Goal: Information Seeking & Learning: Learn about a topic

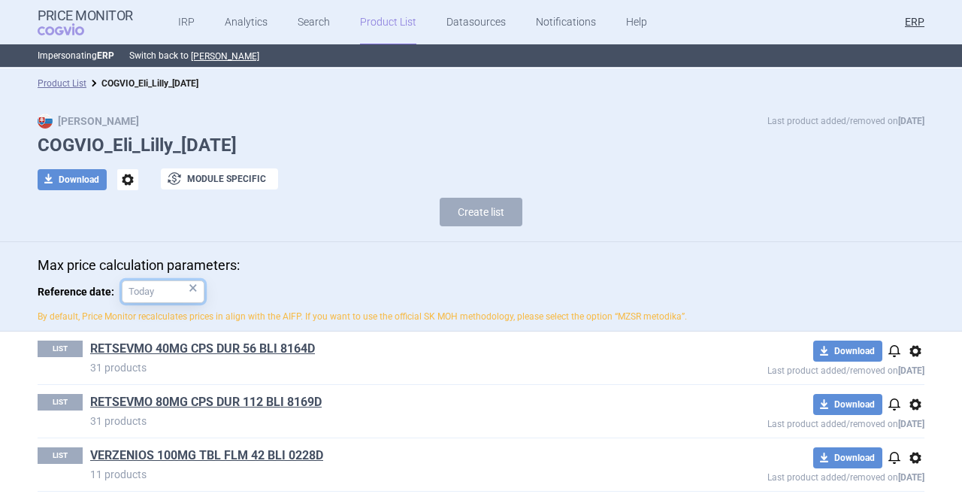
click at [142, 291] on input "Reference date: ×" at bounding box center [163, 291] width 83 height 23
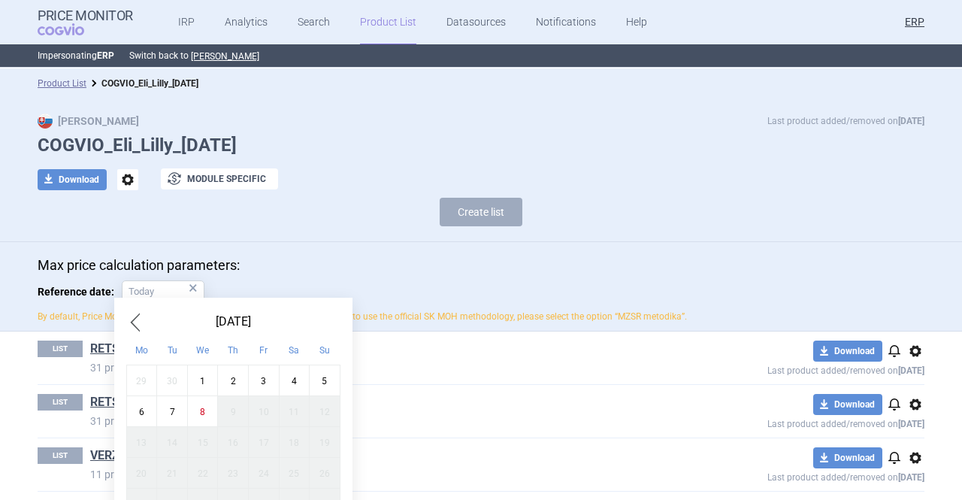
click at [201, 382] on div "1" at bounding box center [202, 380] width 31 height 31
type input "1. 10. 2025"
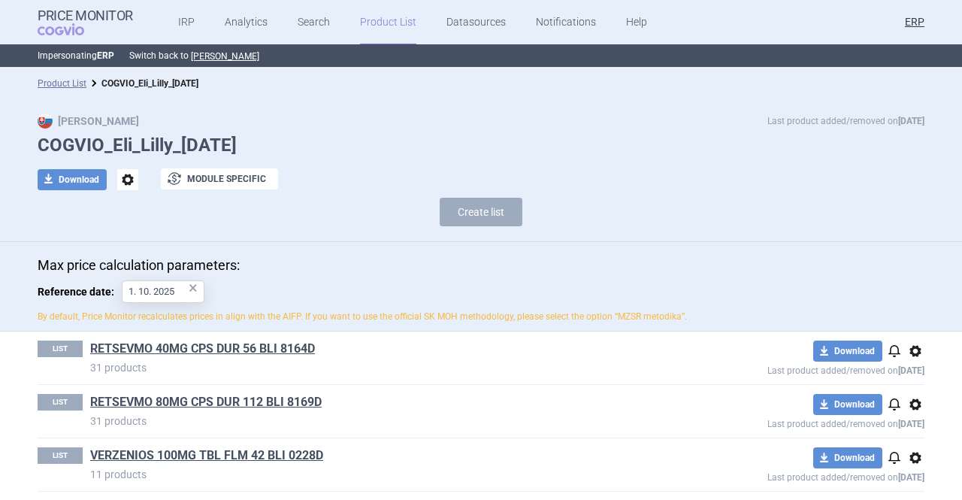
click at [362, 224] on div "Create list" at bounding box center [481, 216] width 887 height 36
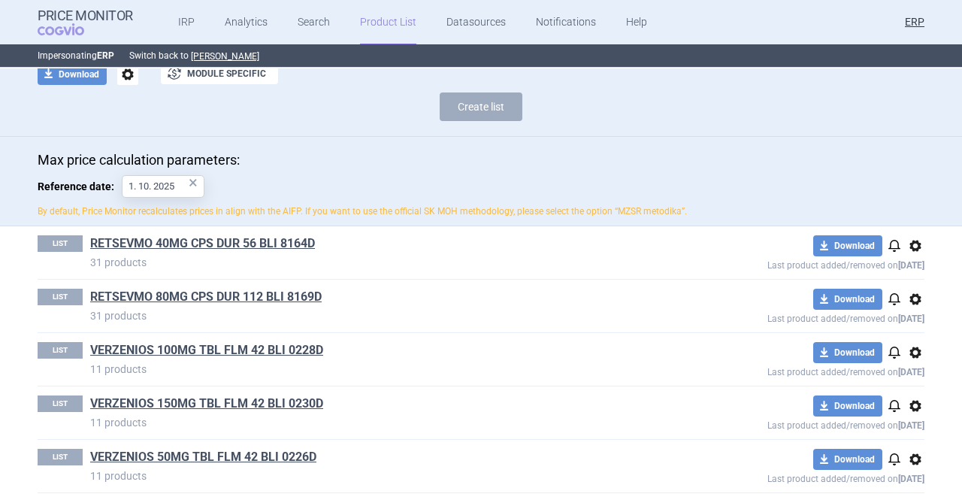
scroll to position [111, 0]
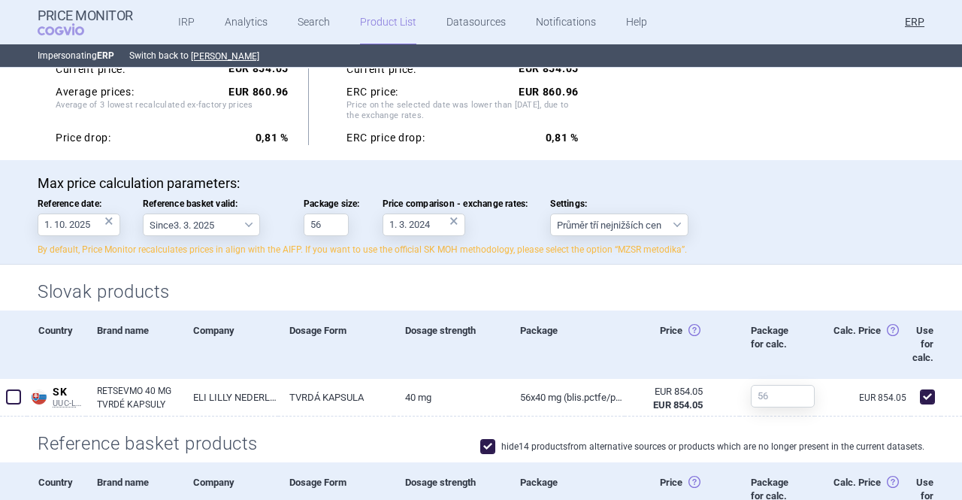
scroll to position [301, 0]
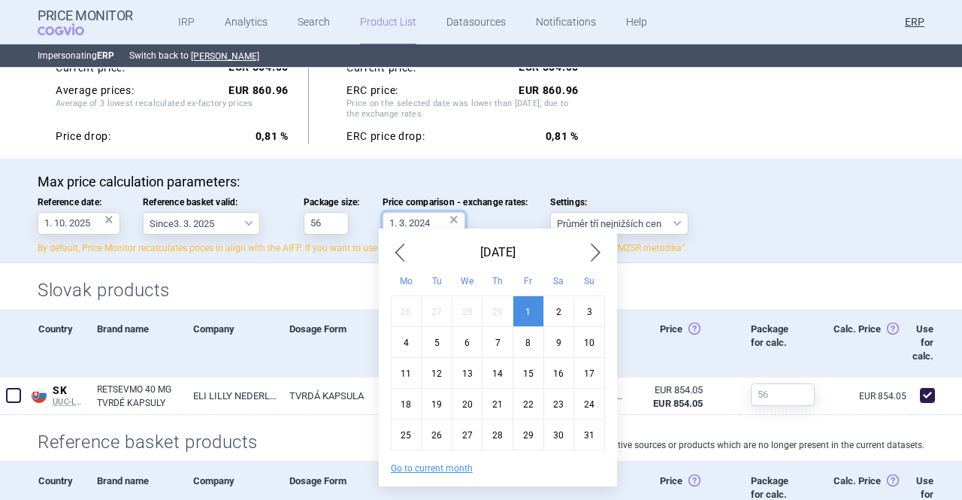
click at [423, 219] on input "1. 3. 2024" at bounding box center [424, 223] width 83 height 23
click at [593, 251] on span "Next Month" at bounding box center [596, 253] width 18 height 24
click at [595, 252] on span "Next Month" at bounding box center [596, 253] width 18 height 24
click at [596, 252] on span "Next Month" at bounding box center [596, 253] width 18 height 24
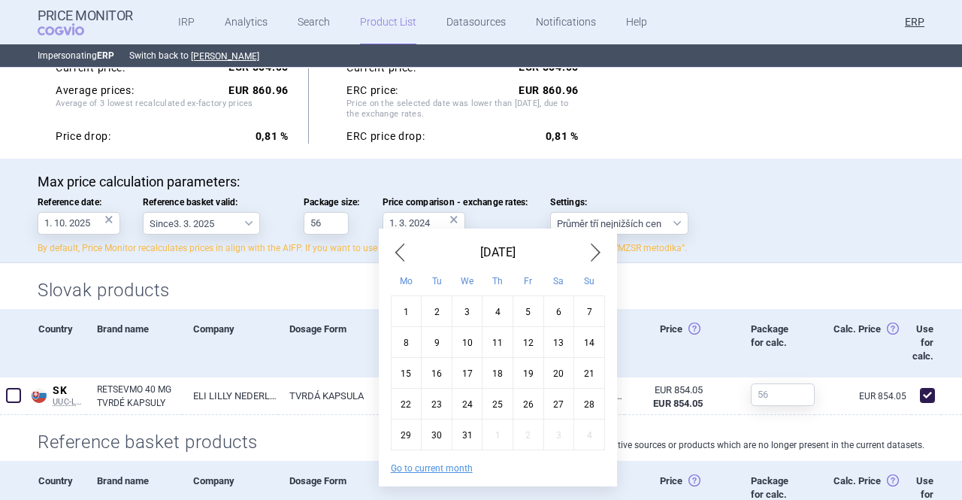
click at [596, 252] on span "Next Month" at bounding box center [596, 253] width 18 height 24
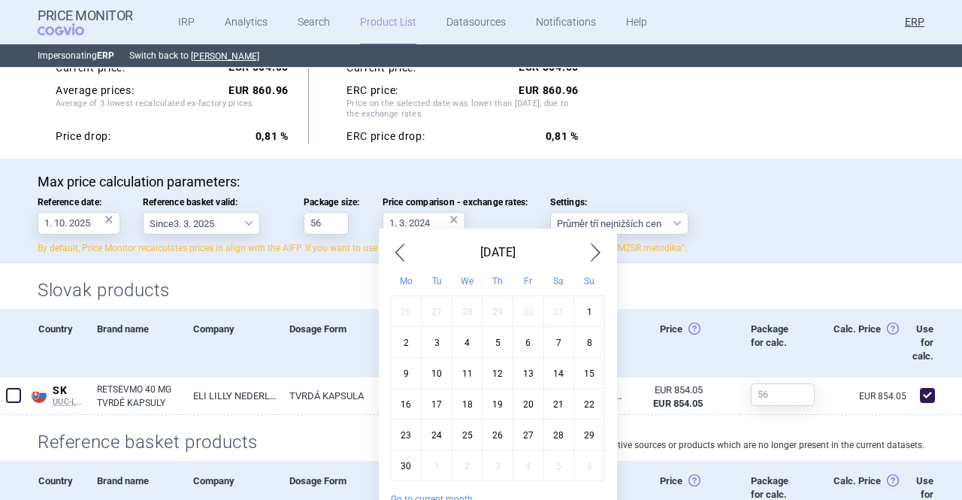
click at [596, 252] on span "Next Month" at bounding box center [596, 253] width 18 height 24
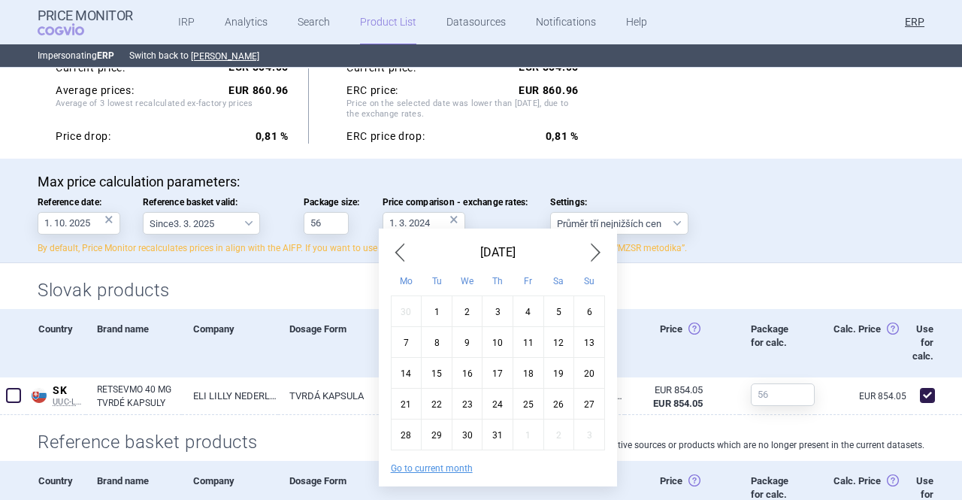
click at [596, 252] on span "Next Month" at bounding box center [596, 253] width 18 height 24
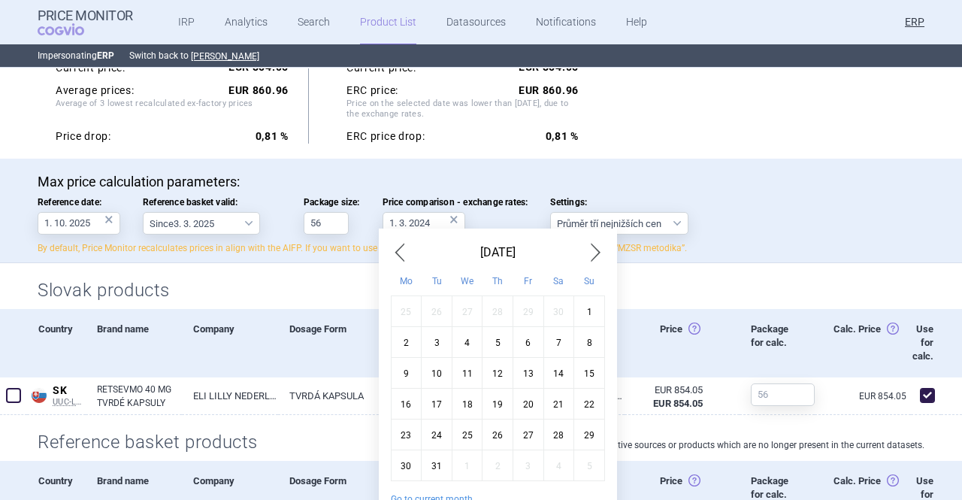
click at [596, 252] on span "Next Month" at bounding box center [596, 253] width 18 height 24
click at [559, 309] on div "1" at bounding box center [559, 310] width 31 height 31
type input "1. 3. 2025"
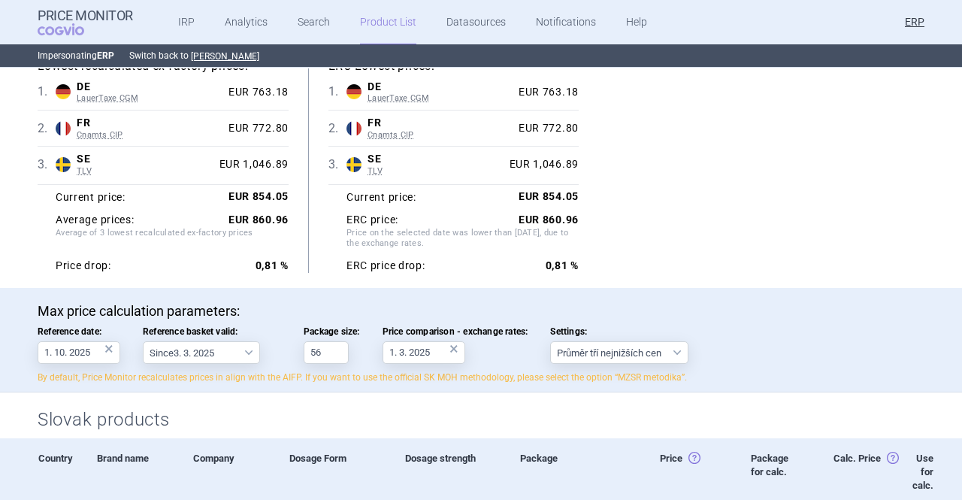
scroll to position [0, 0]
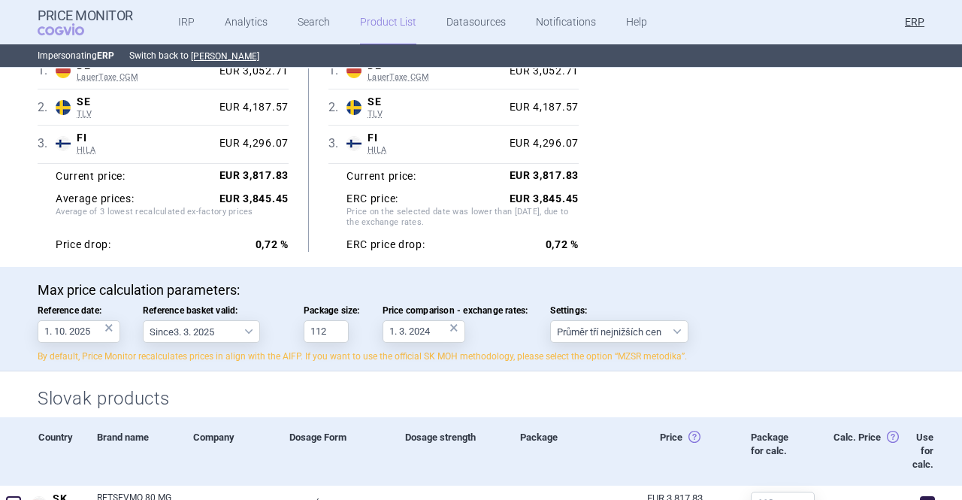
scroll to position [226, 0]
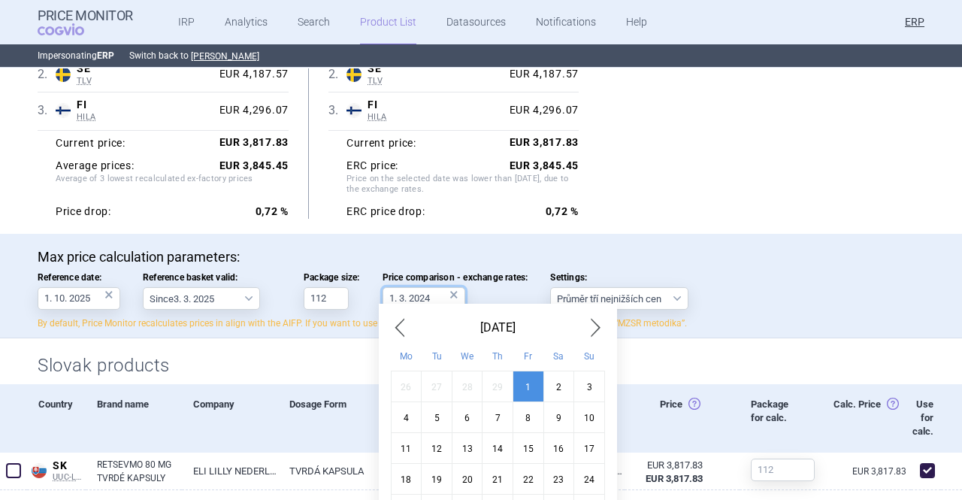
click at [404, 298] on input "1. 3. 2024" at bounding box center [424, 298] width 83 height 23
click at [597, 326] on span "Next Month" at bounding box center [596, 328] width 18 height 24
click at [593, 324] on span "Next Month" at bounding box center [596, 328] width 18 height 24
click at [592, 324] on span "Next Month" at bounding box center [596, 328] width 18 height 24
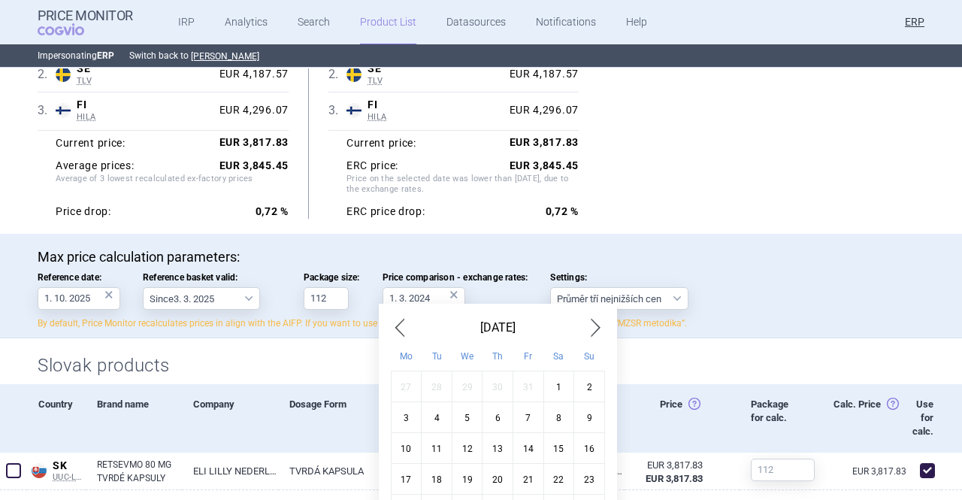
click at [592, 324] on span "Next Month" at bounding box center [596, 328] width 18 height 24
click at [592, 323] on span "Next Month" at bounding box center [596, 328] width 18 height 24
click at [591, 324] on span "Next Month" at bounding box center [596, 328] width 18 height 24
click at [590, 328] on span "Next Month" at bounding box center [596, 328] width 18 height 24
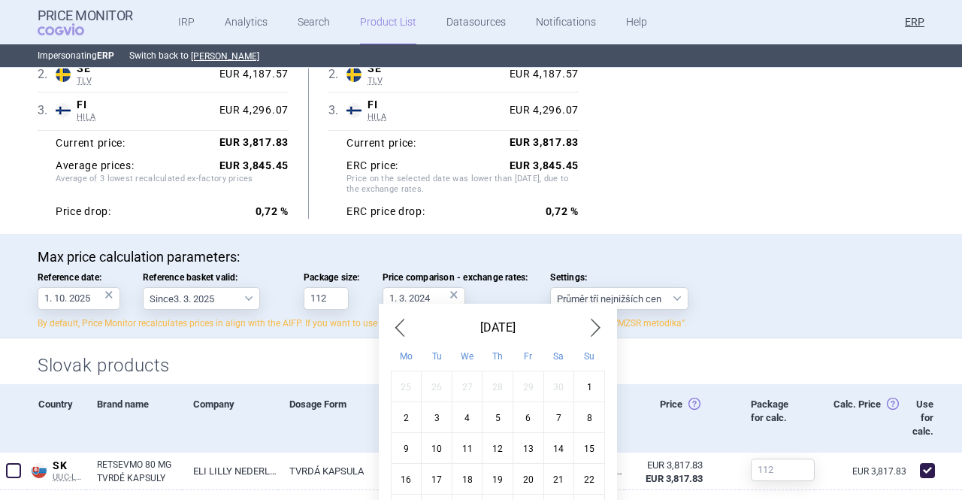
click at [589, 326] on span "Next Month" at bounding box center [596, 328] width 18 height 24
click at [587, 327] on span "Next Month" at bounding box center [596, 328] width 18 height 24
click at [568, 380] on div "1" at bounding box center [559, 386] width 31 height 31
type input "1. 3. 2025"
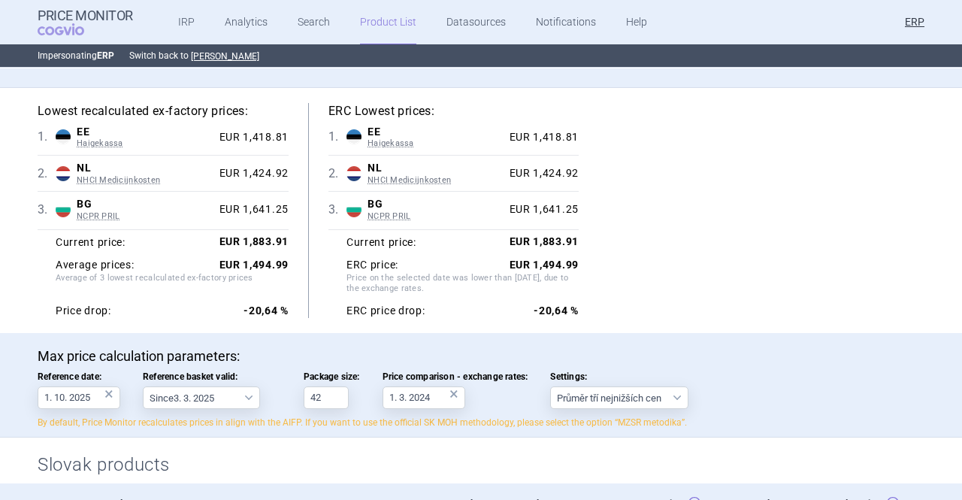
scroll to position [150, 0]
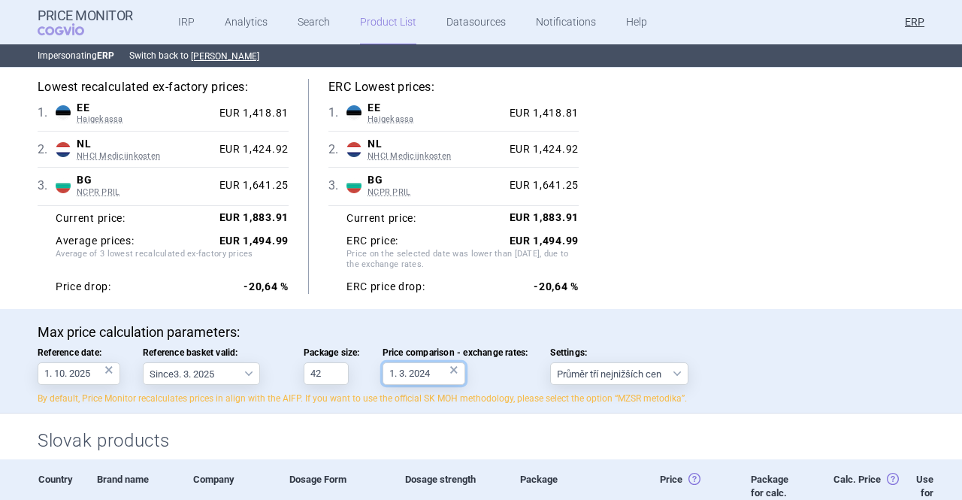
click at [403, 372] on input "1. 3. 2024" at bounding box center [424, 373] width 83 height 23
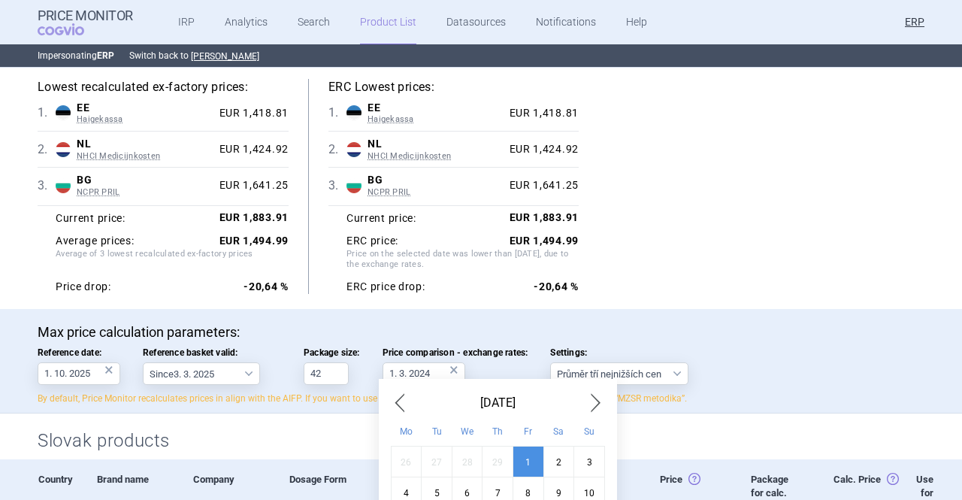
click at [591, 401] on span "Next Month" at bounding box center [596, 403] width 18 height 24
click at [589, 402] on span "Next Month" at bounding box center [596, 403] width 18 height 24
click at [588, 403] on span "Next Month" at bounding box center [596, 403] width 18 height 24
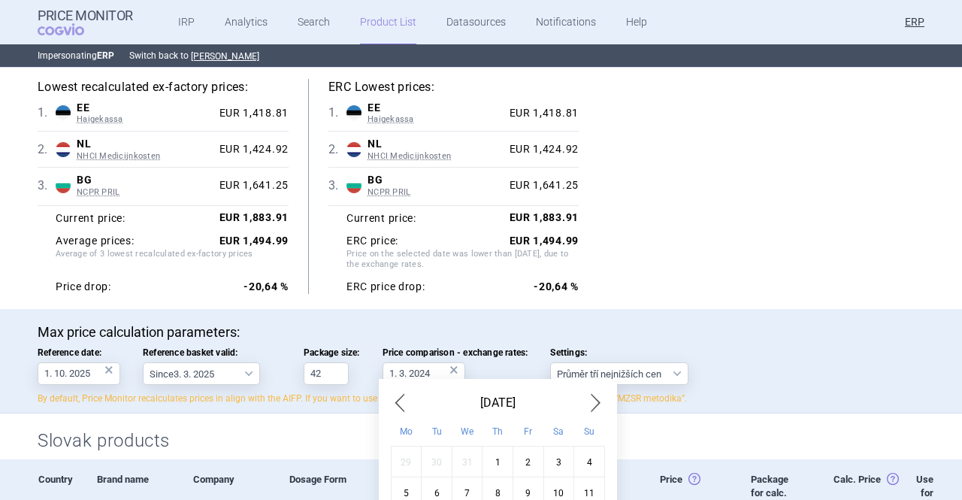
click at [588, 403] on span "Next Month" at bounding box center [596, 403] width 18 height 24
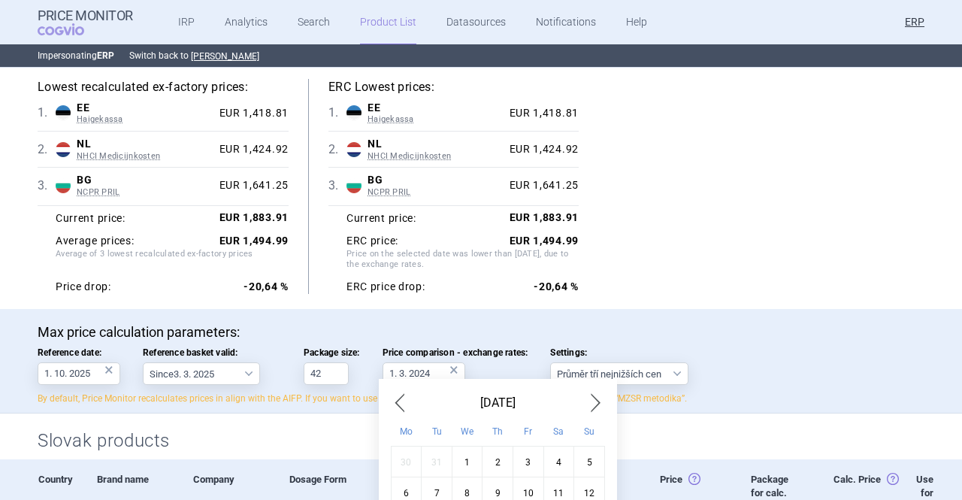
click at [588, 403] on span "Next Month" at bounding box center [596, 403] width 18 height 24
click at [587, 398] on span "Next Month" at bounding box center [596, 403] width 18 height 24
click at [557, 452] on div "1" at bounding box center [559, 461] width 31 height 31
type input "1. 3. 2025"
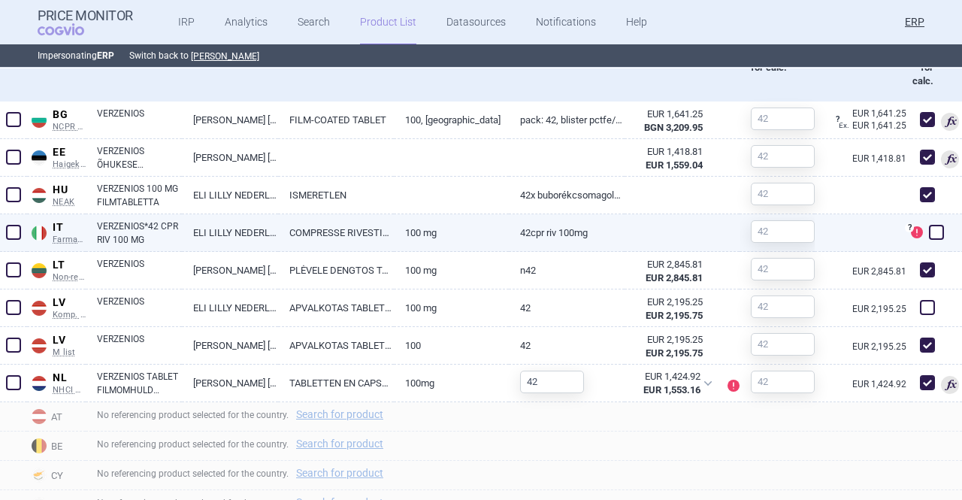
scroll to position [752, 0]
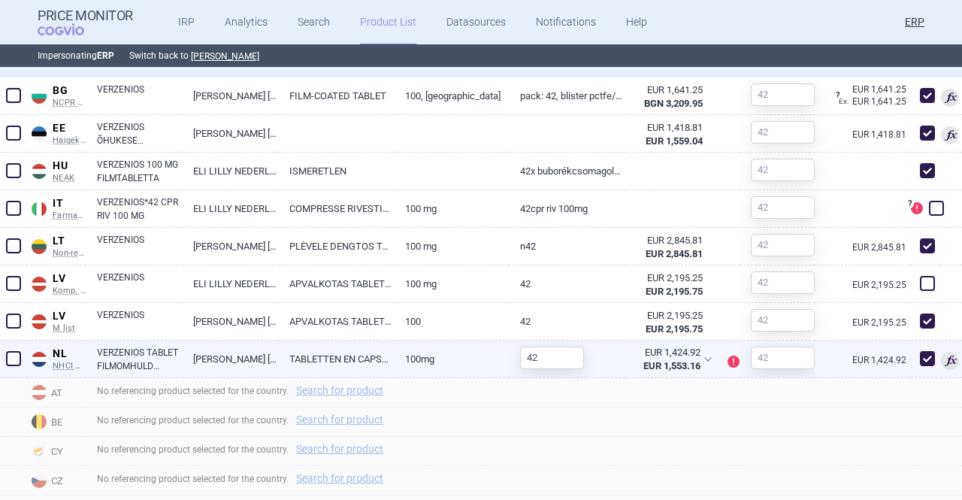
click at [917, 359] on span at bounding box center [928, 358] width 23 height 23
click at [920, 358] on span at bounding box center [927, 358] width 15 height 15
checkbox input "true"
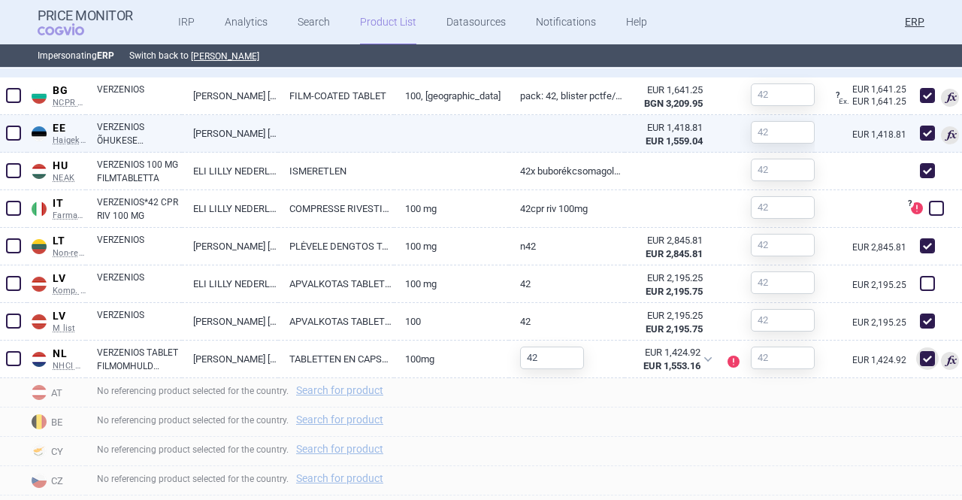
click at [269, 141] on link "ELI LILLY NEDERLAND B.V" at bounding box center [230, 133] width 96 height 37
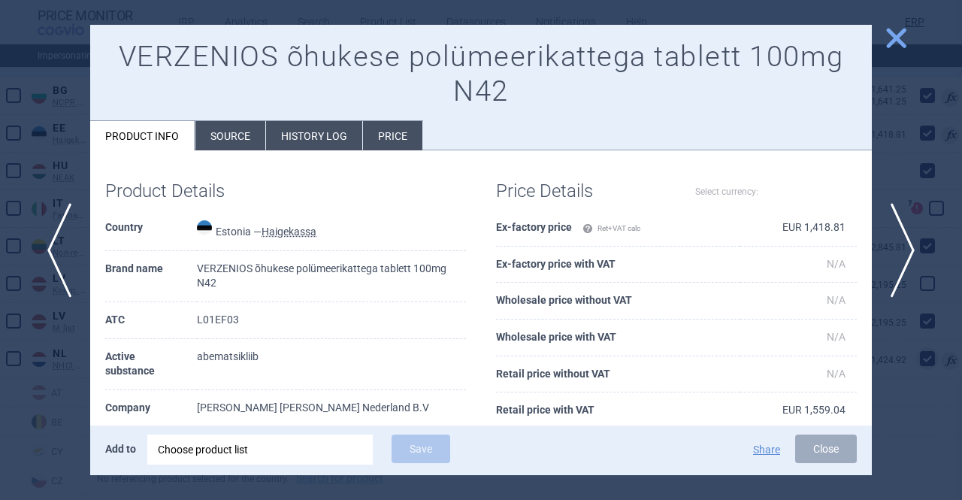
select select "EUR"
click at [893, 34] on span "close" at bounding box center [896, 38] width 26 height 26
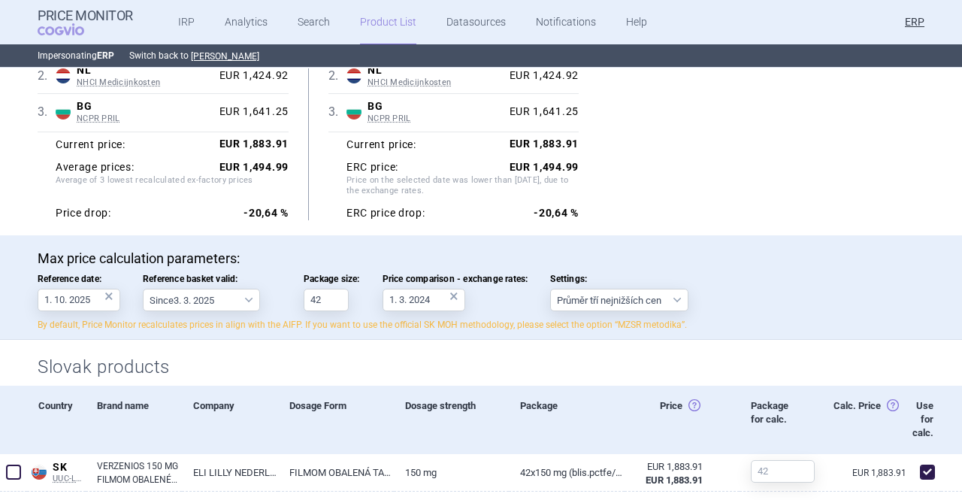
scroll to position [226, 0]
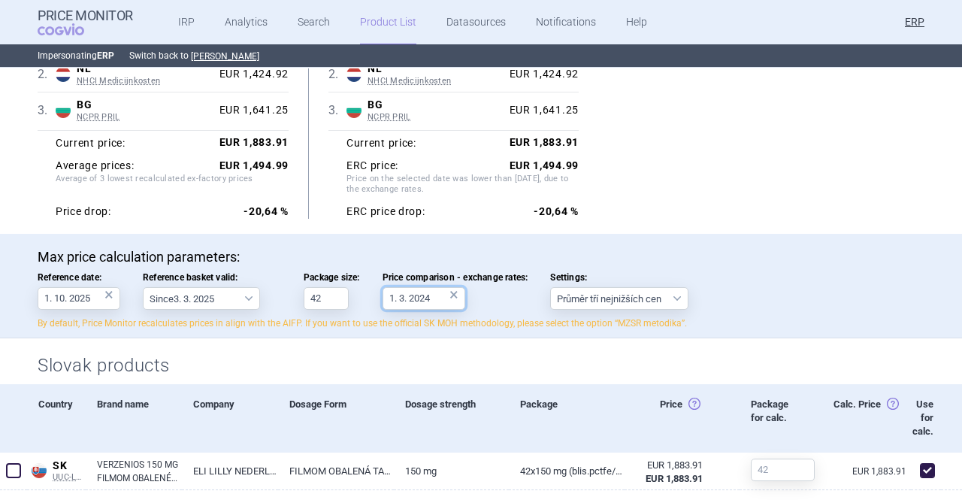
click at [417, 289] on input "1. 3. 2024" at bounding box center [424, 298] width 83 height 23
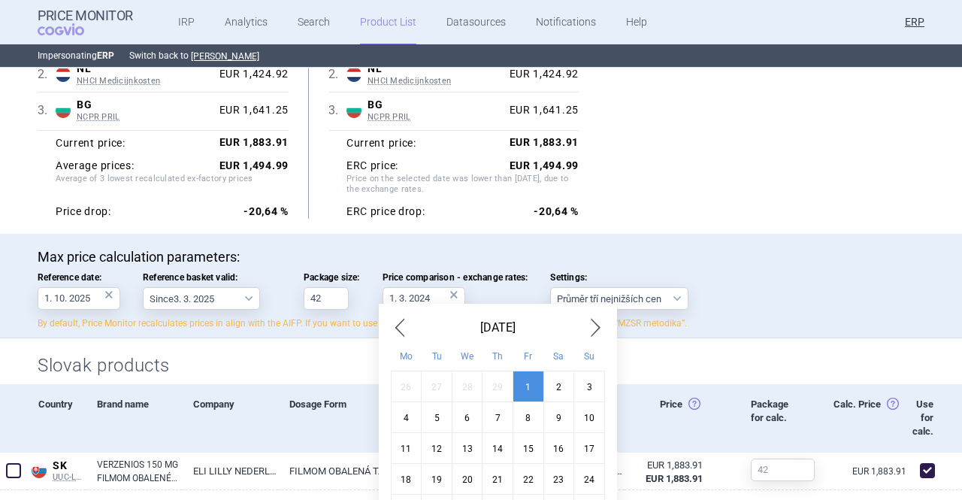
click at [590, 323] on span "Next Month" at bounding box center [596, 328] width 18 height 24
click at [589, 323] on span "Next Month" at bounding box center [596, 328] width 18 height 24
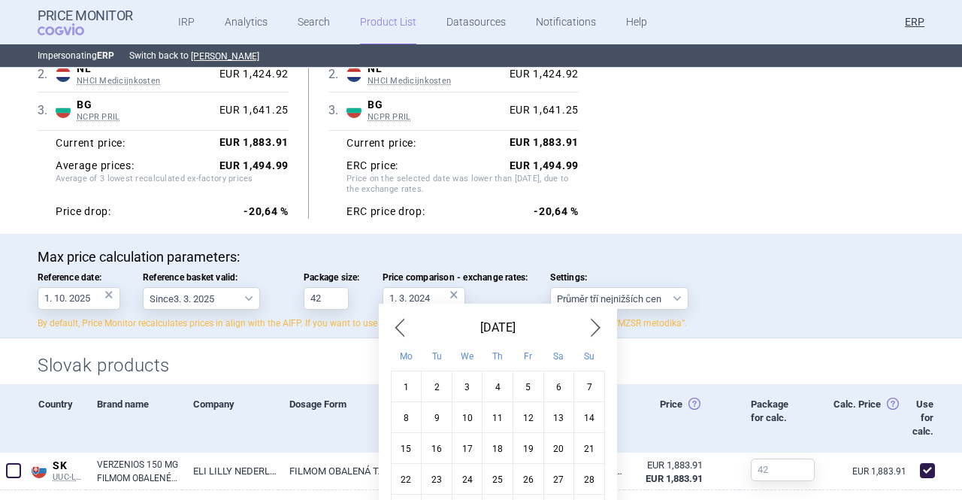
click at [588, 323] on span "Next Month" at bounding box center [596, 328] width 18 height 24
click at [587, 324] on span "Next Month" at bounding box center [596, 328] width 18 height 24
click at [580, 324] on div "[DATE] Mo Tu We Th Fr Sa Su 25 26 27 28 29 30 1 2 3 4 5 6 7 8 9 10 11 12 13 14 …" at bounding box center [498, 448] width 238 height 289
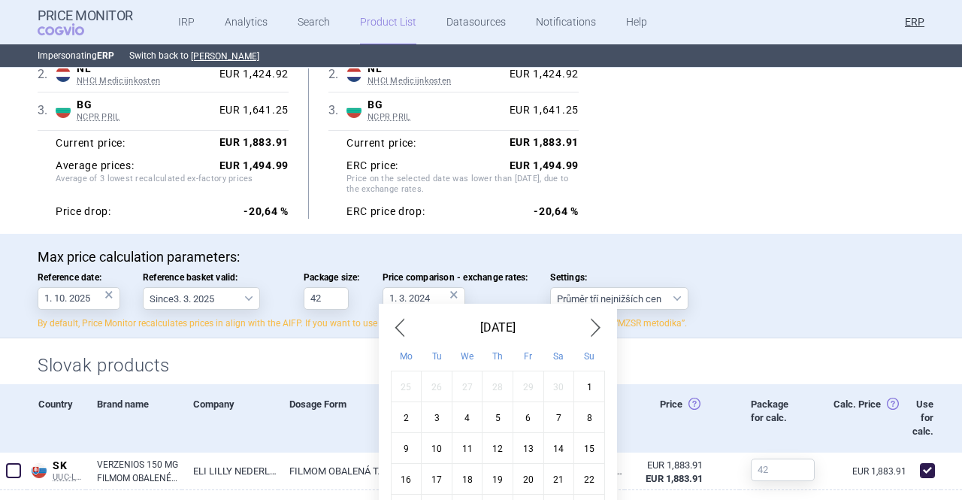
click at [580, 324] on div "[DATE]" at bounding box center [498, 328] width 214 height 24
click at [587, 319] on span "Next Month" at bounding box center [596, 328] width 18 height 24
click at [588, 319] on span "Next Month" at bounding box center [596, 328] width 18 height 24
click at [556, 399] on div "1" at bounding box center [559, 386] width 31 height 31
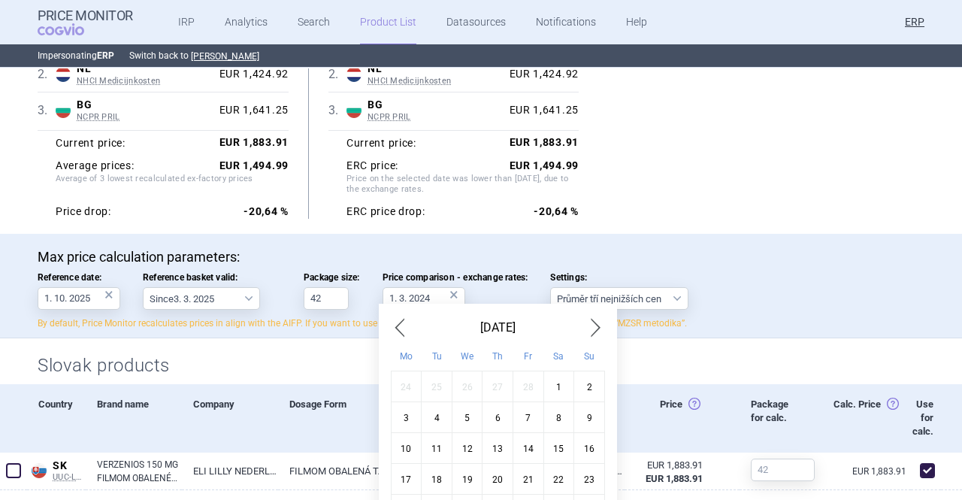
type input "1. 3. 2025"
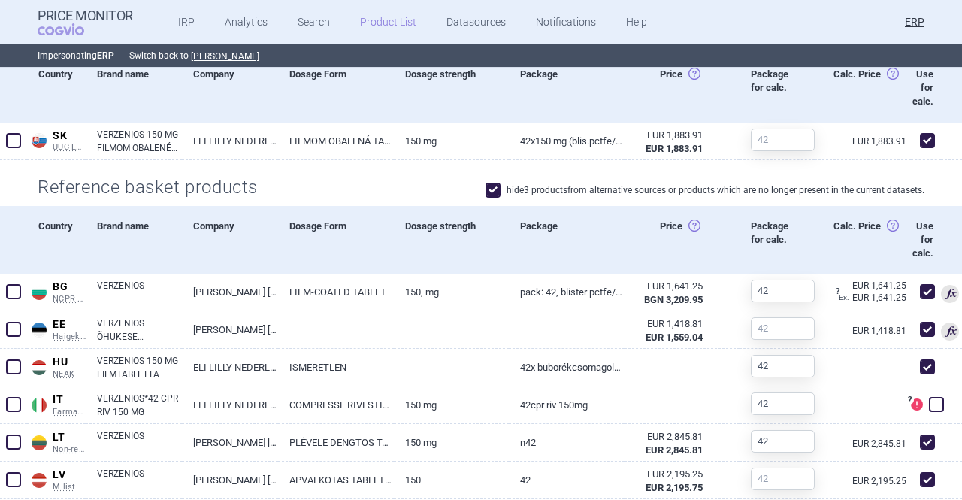
scroll to position [677, 0]
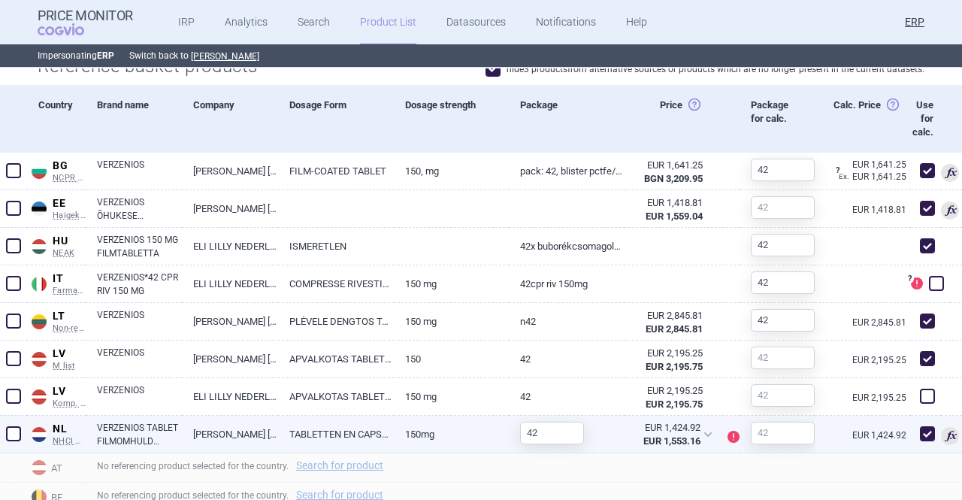
click at [920, 432] on span at bounding box center [927, 433] width 15 height 15
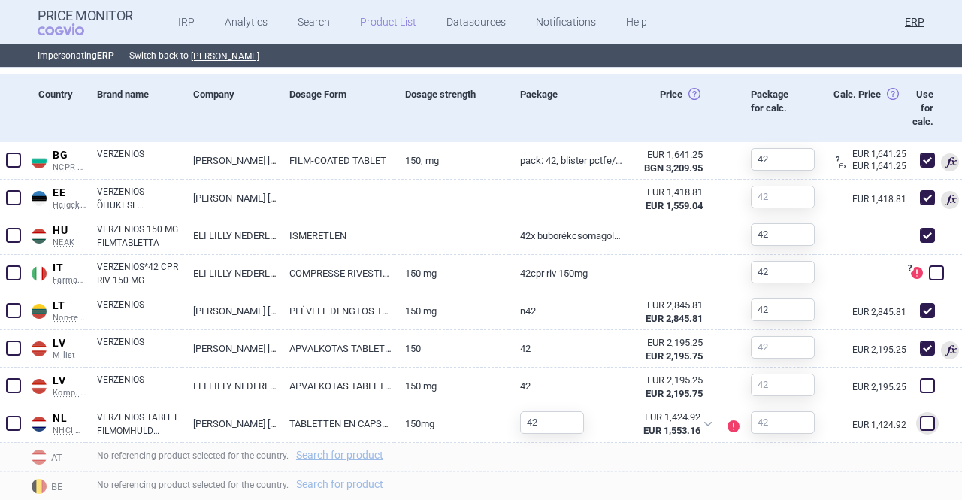
scroll to position [752, 0]
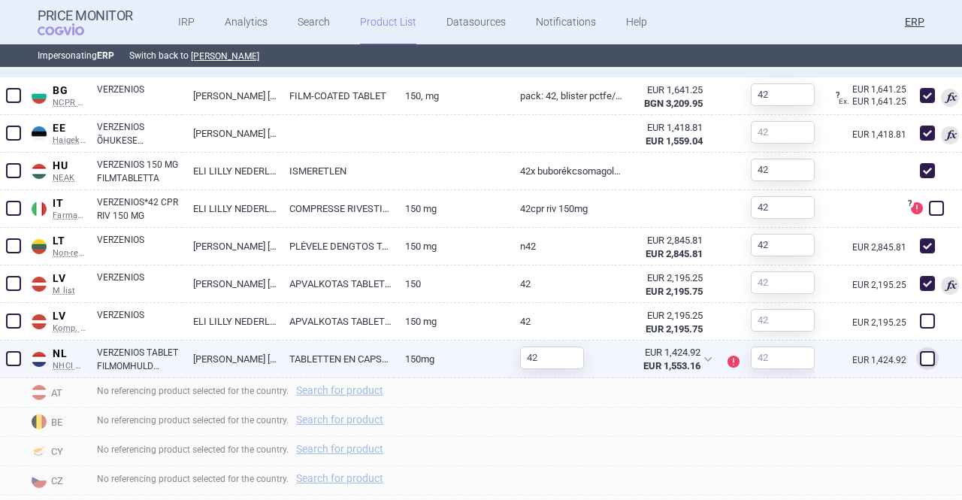
click at [920, 363] on span at bounding box center [927, 358] width 15 height 15
checkbox input "true"
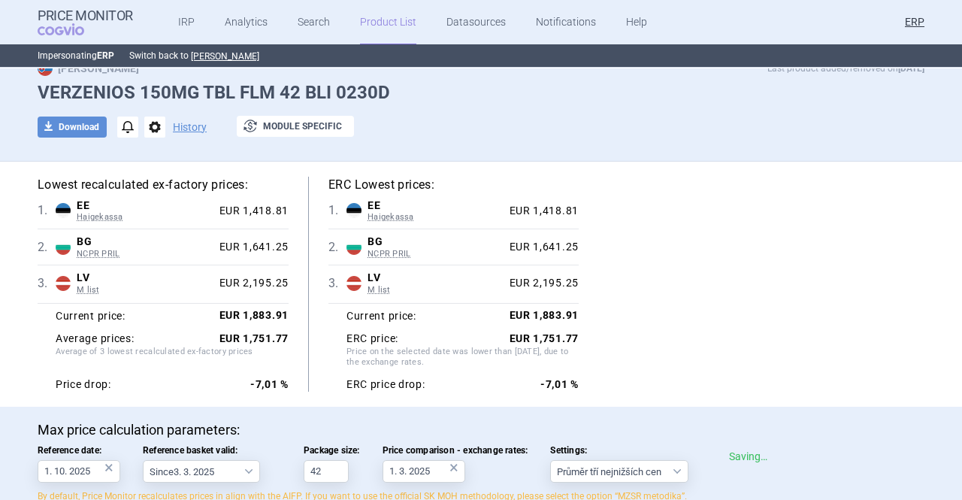
scroll to position [0, 0]
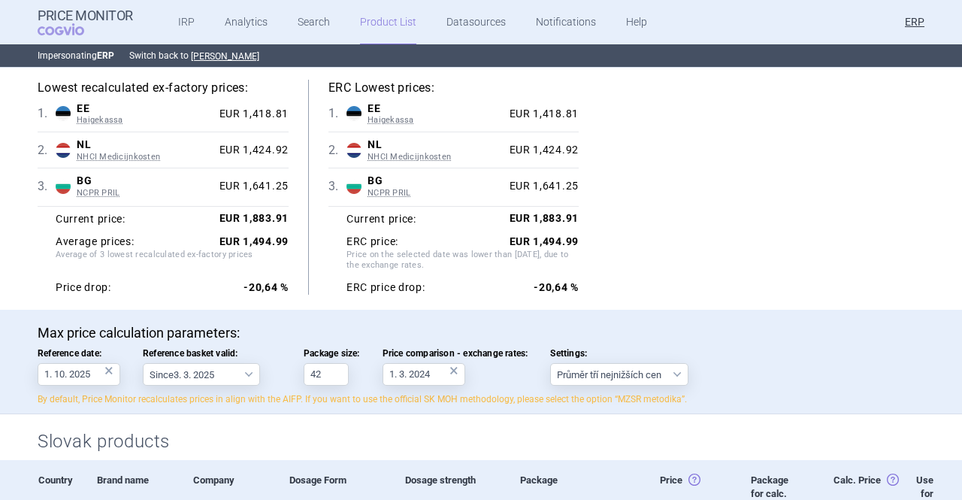
scroll to position [150, 0]
click at [420, 371] on input "1. 3. 2024" at bounding box center [424, 373] width 83 height 23
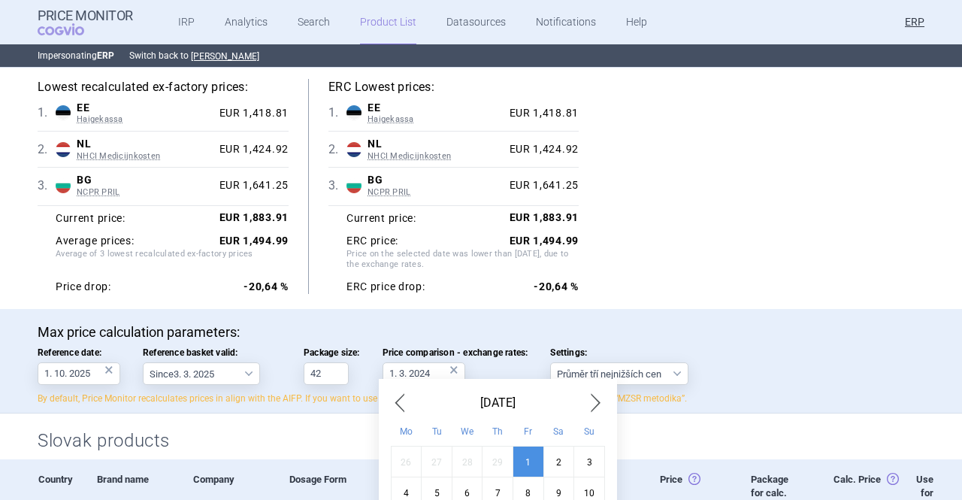
click at [587, 403] on span "Next Month" at bounding box center [596, 403] width 18 height 24
click at [587, 398] on span "Next Month" at bounding box center [596, 403] width 18 height 24
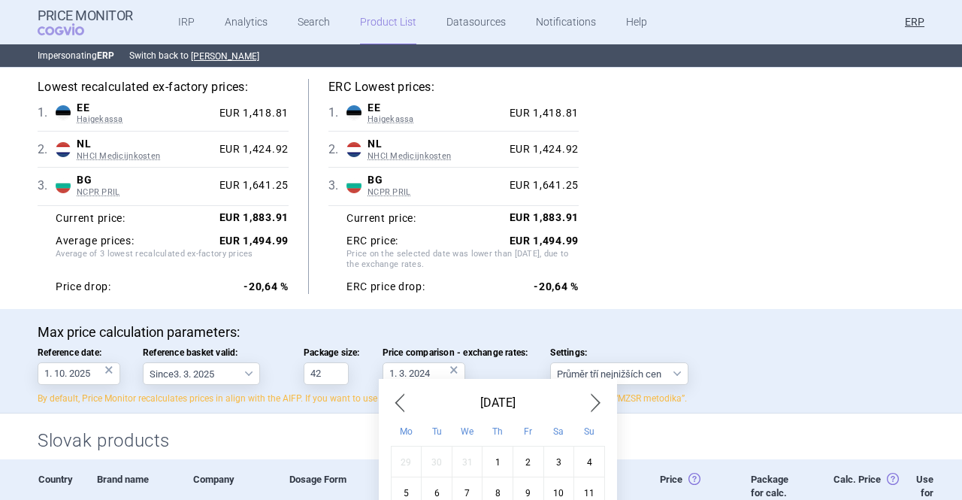
click at [587, 398] on span "Next Month" at bounding box center [596, 403] width 18 height 24
click at [579, 395] on div "November 2024" at bounding box center [498, 403] width 214 height 24
click at [588, 402] on span "Next Month" at bounding box center [596, 403] width 18 height 24
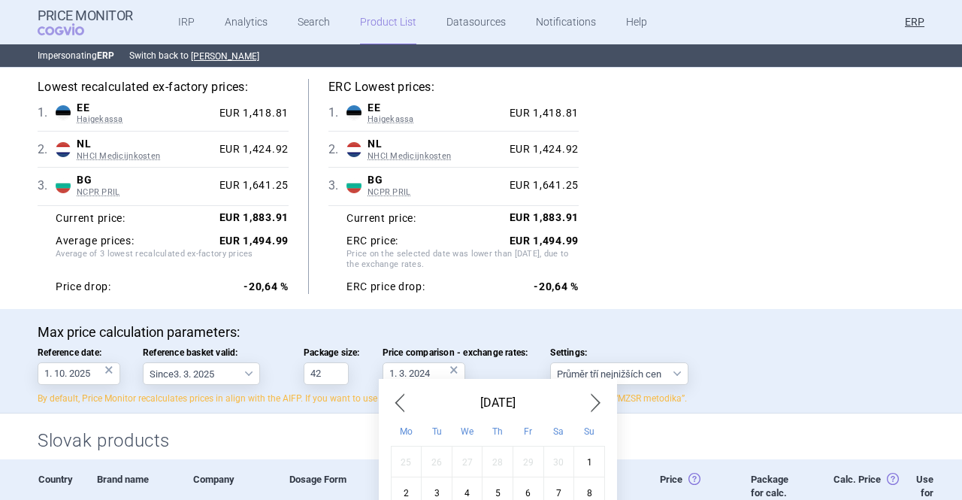
click at [588, 402] on span "Next Month" at bounding box center [596, 403] width 18 height 24
click at [587, 399] on span "Next Month" at bounding box center [596, 403] width 18 height 24
click at [553, 461] on div "1" at bounding box center [559, 461] width 31 height 31
type input "1. 3. 2025"
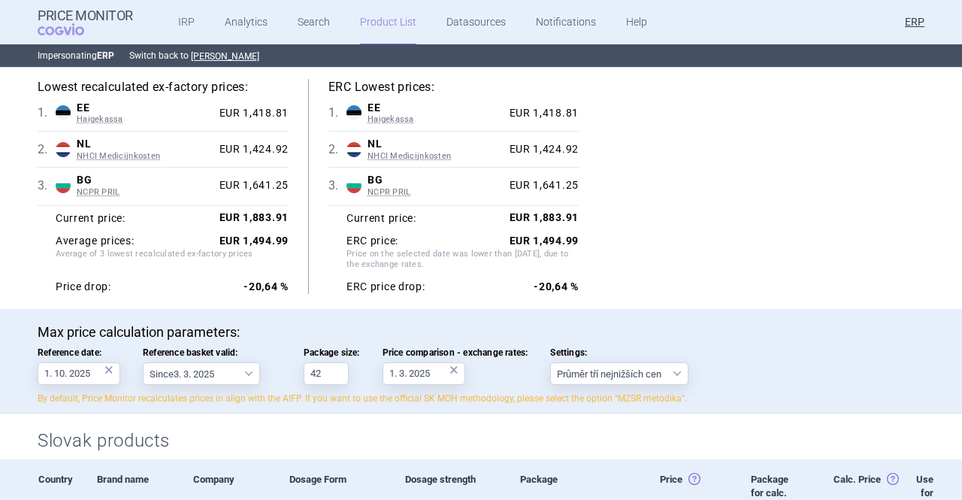
click at [815, 286] on div "Lowest recalculated ex-factory prices: 1 . EE Haigekassa Estonia Haigekassa Lis…" at bounding box center [481, 186] width 887 height 215
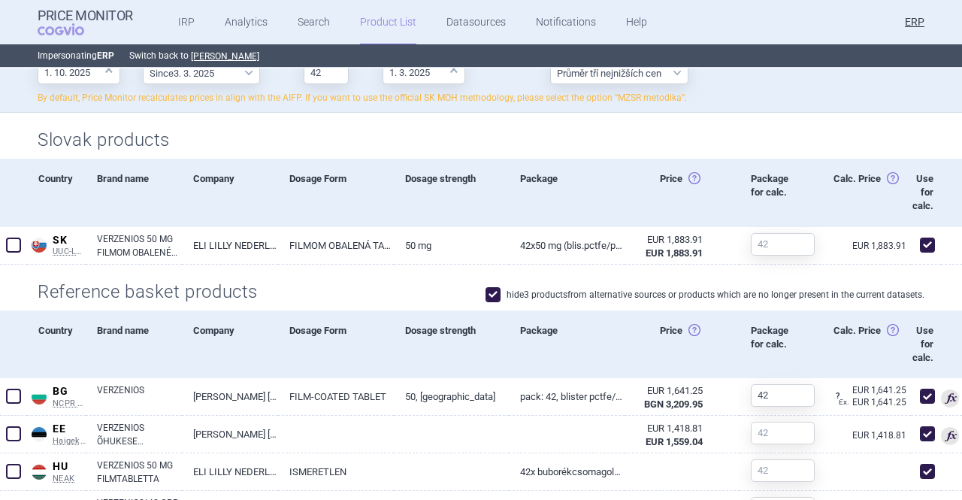
scroll to position [0, 0]
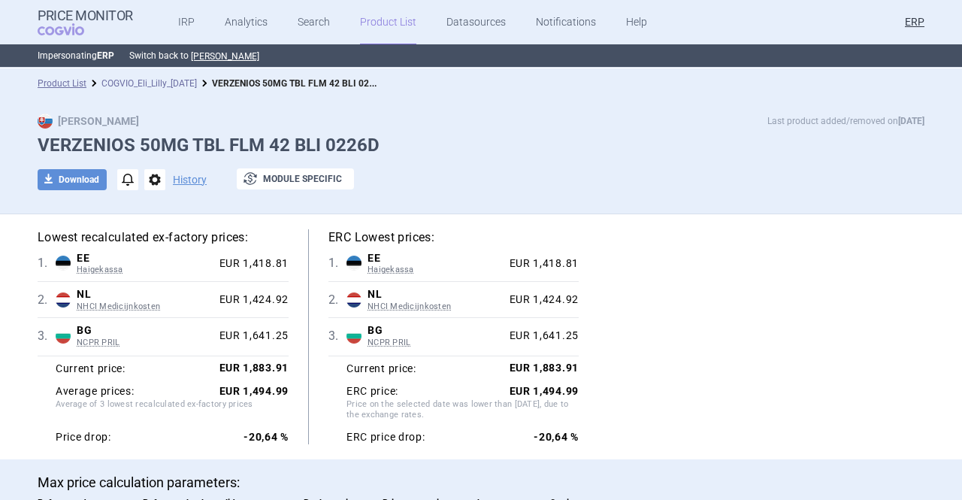
click at [185, 80] on link "COGVIO_Eli_Lilly_[DATE]" at bounding box center [149, 83] width 95 height 11
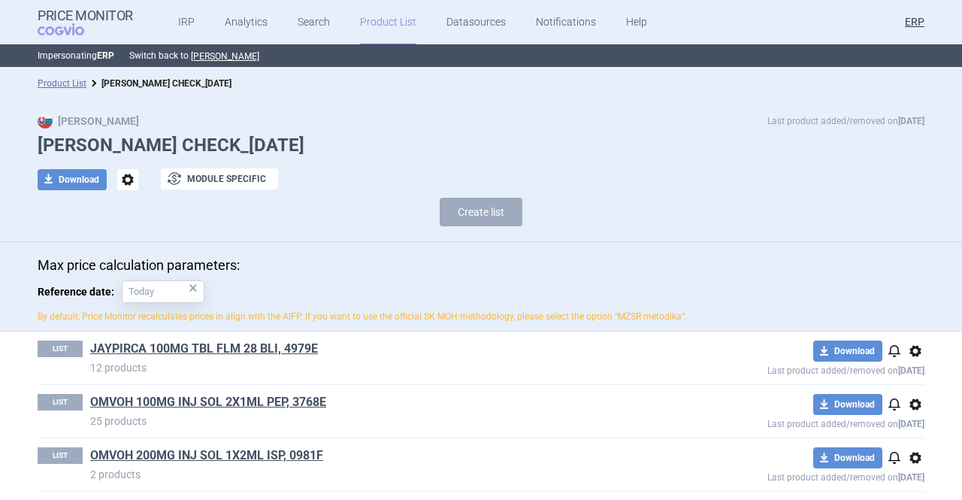
click at [395, 23] on link "Product List" at bounding box center [388, 22] width 56 height 45
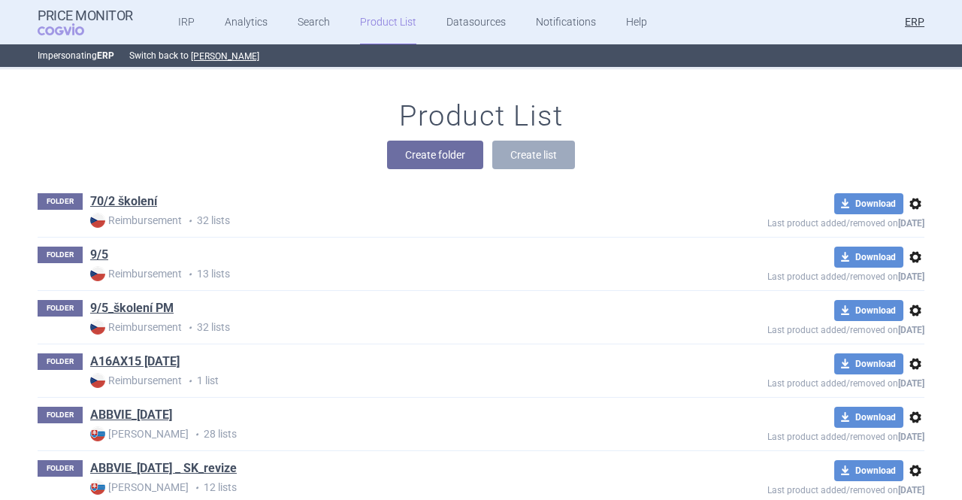
scroll to position [49696, 0]
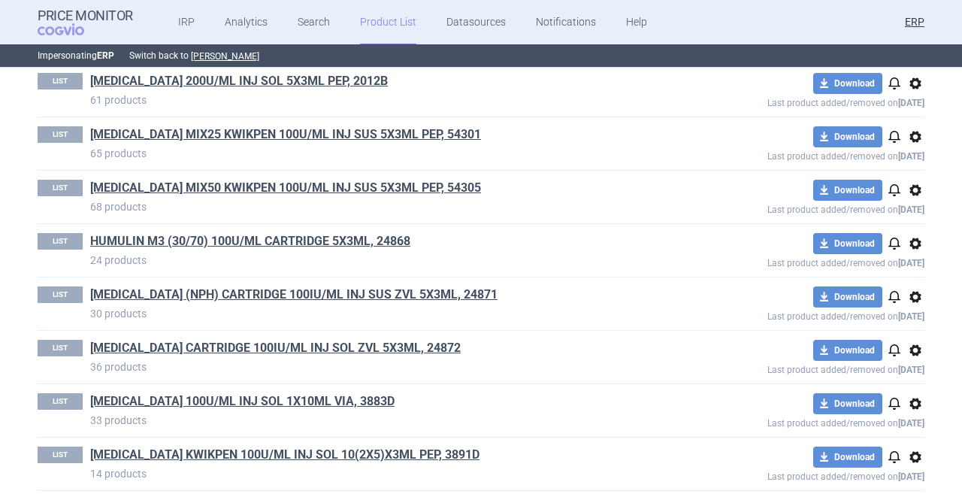
scroll to position [483, 0]
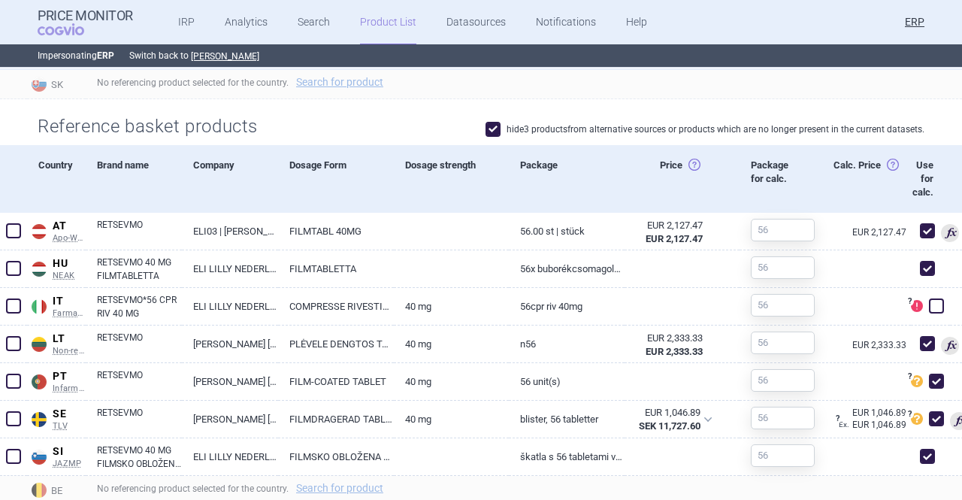
scroll to position [752, 0]
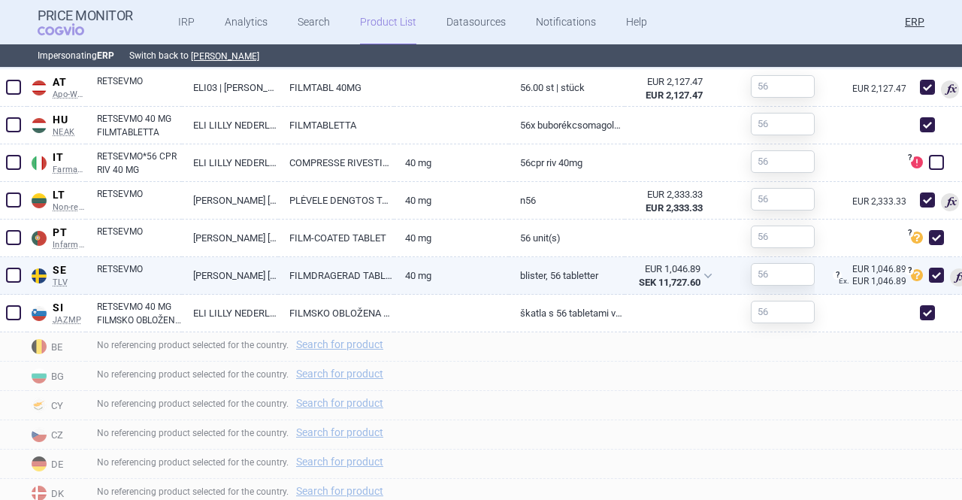
click at [493, 270] on link "40 mg" at bounding box center [452, 275] width 116 height 37
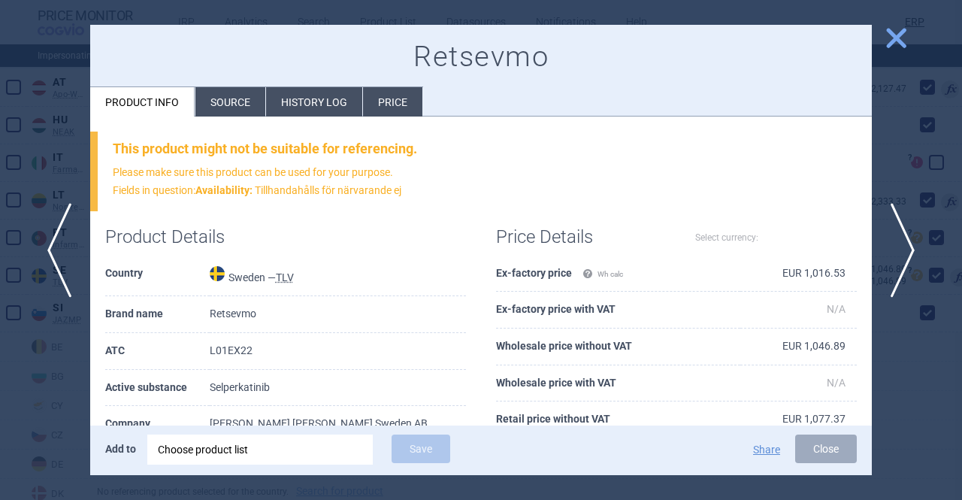
select select "EUR"
click at [890, 34] on span "close" at bounding box center [896, 38] width 26 height 26
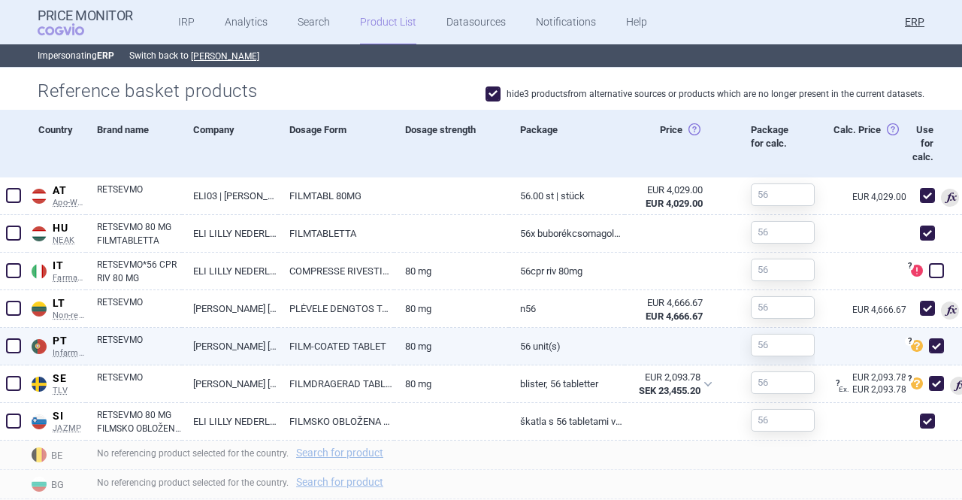
scroll to position [677, 0]
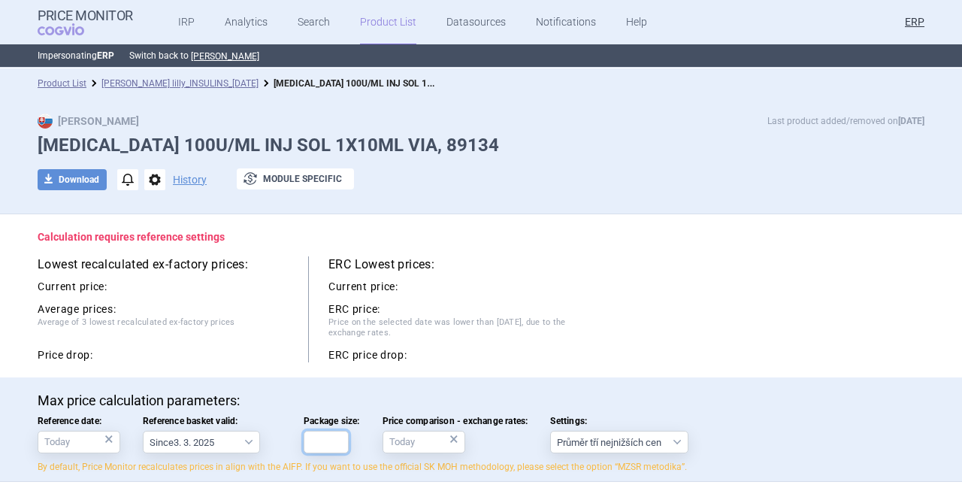
click at [323, 440] on input "Package size:" at bounding box center [326, 442] width 45 height 23
type input "1"
